Goal: Use online tool/utility: Utilize a website feature to perform a specific function

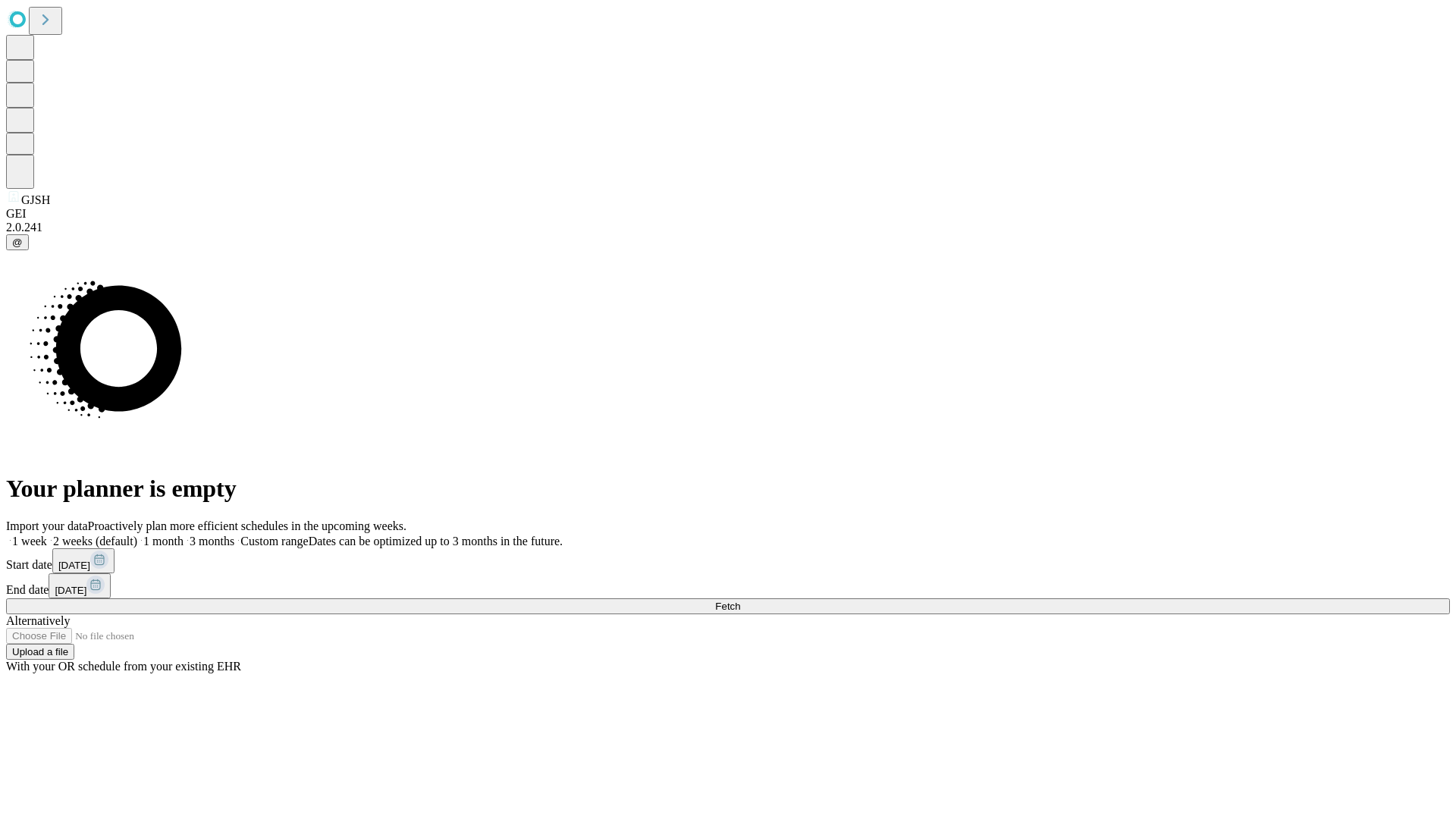
click at [740, 601] on span "Fetch" at bounding box center [728, 607] width 25 height 12
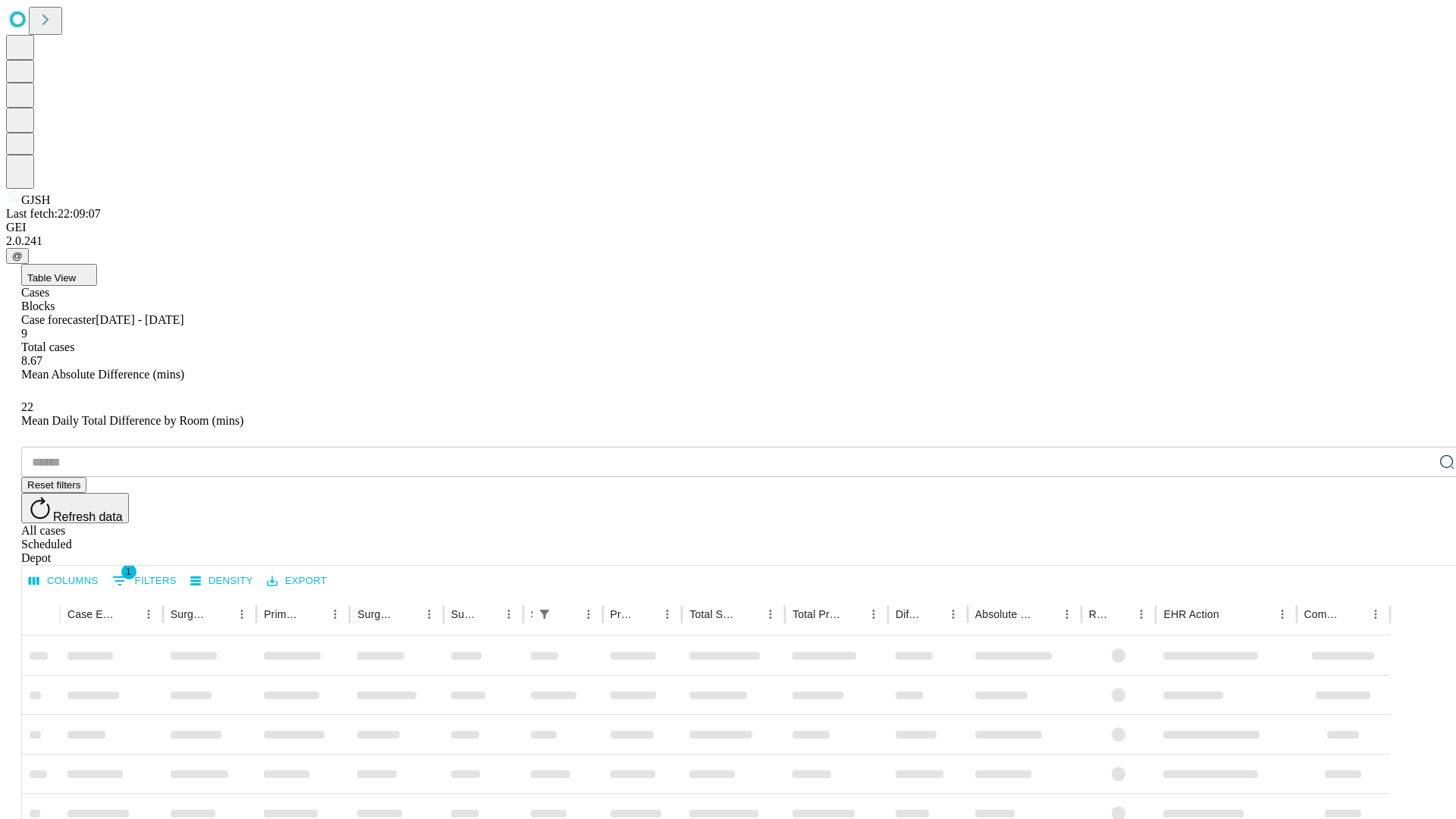
click at [76, 273] on span "Table View" at bounding box center [52, 279] width 49 height 12
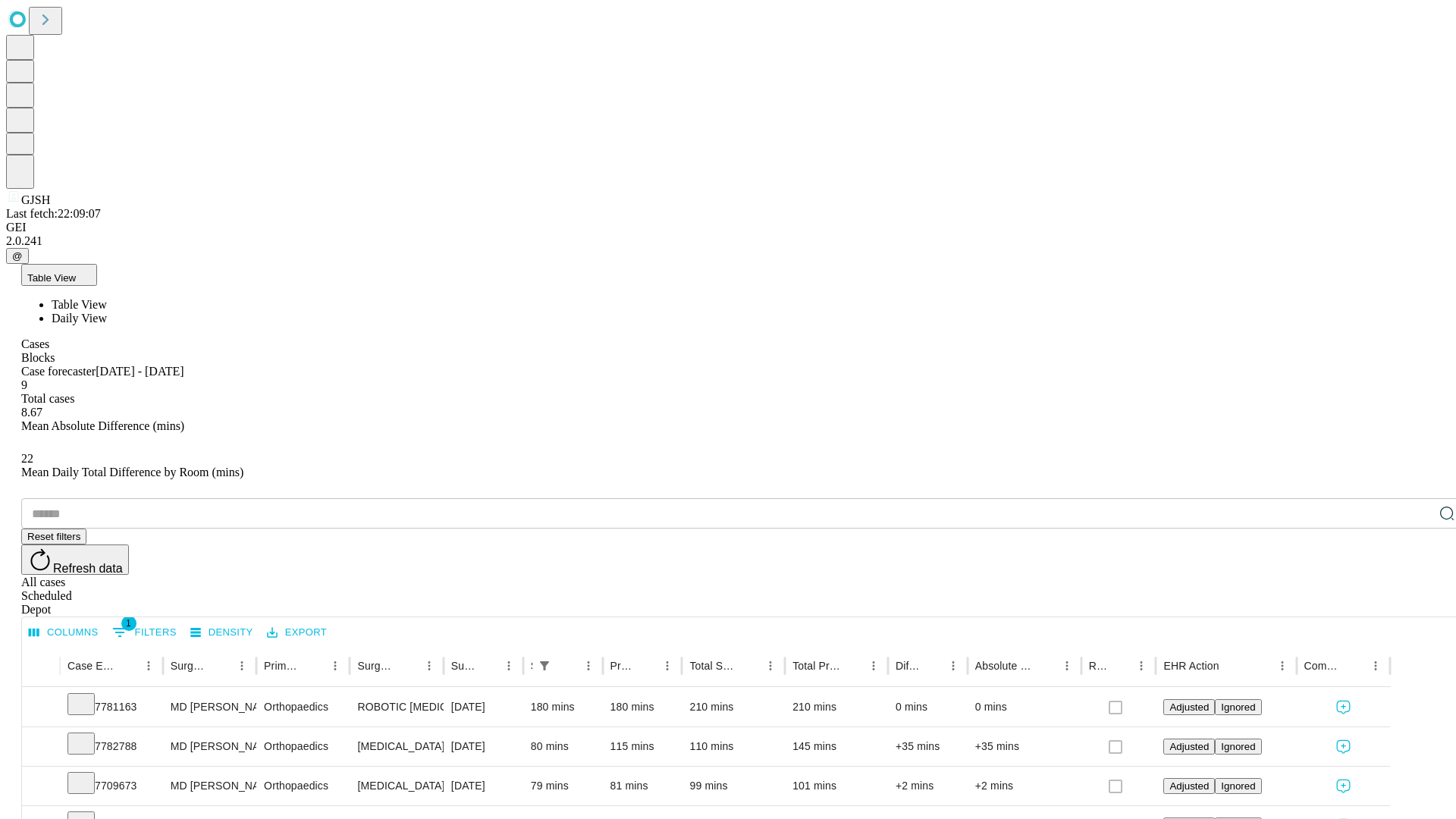
click at [107, 312] on span "Daily View" at bounding box center [79, 317] width 56 height 13
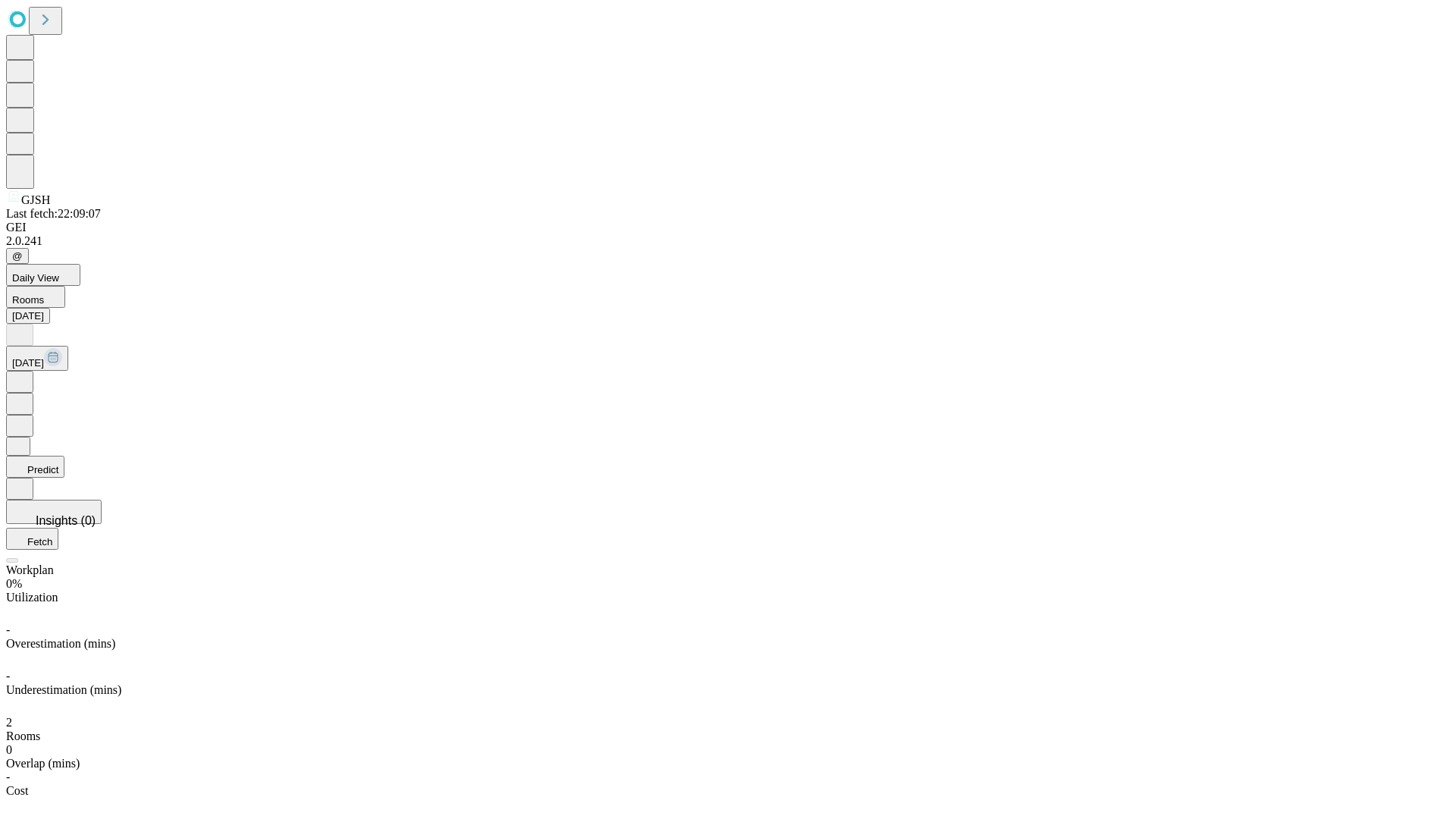
click at [64, 456] on button "Predict" at bounding box center [35, 466] width 58 height 22
